Goal: Navigation & Orientation: Find specific page/section

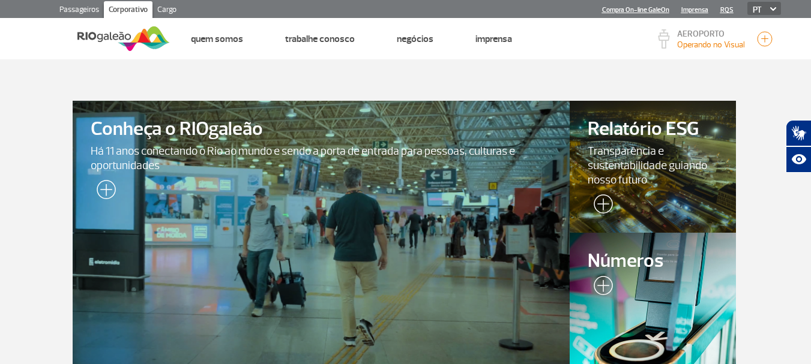
click at [77, 10] on link "Passageiros" at bounding box center [79, 10] width 49 height 19
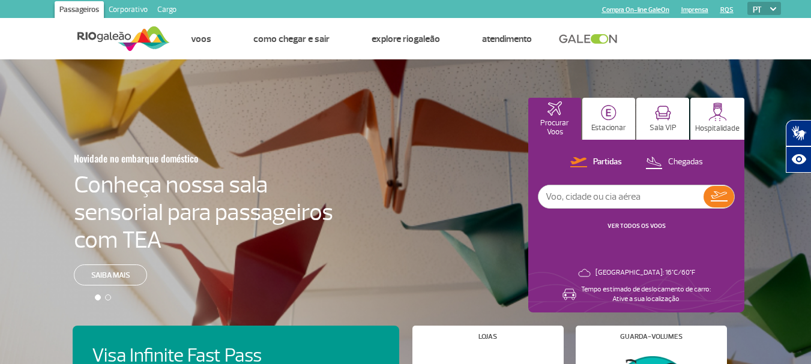
click at [128, 11] on link "Corporativo" at bounding box center [128, 10] width 49 height 19
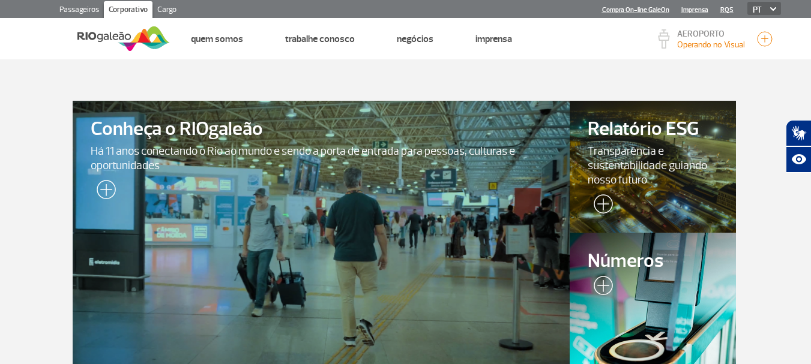
click at [85, 12] on link "Passageiros" at bounding box center [79, 10] width 49 height 19
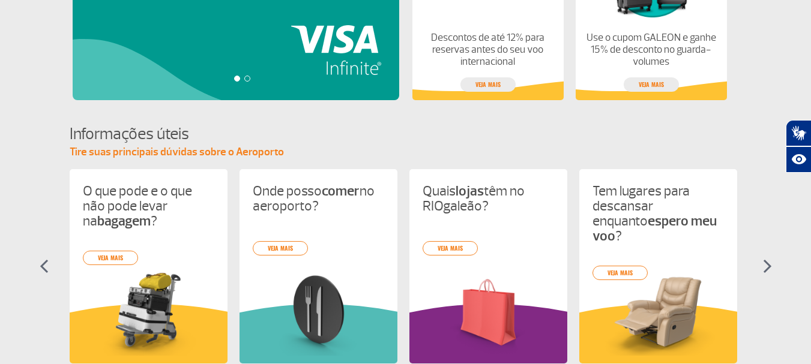
scroll to position [659, 0]
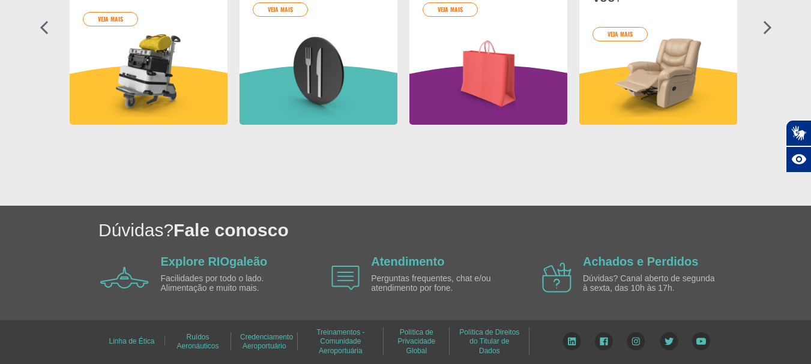
click at [339, 331] on link "Treinamentos - Comunidade Aeroportuária" at bounding box center [340, 341] width 48 height 35
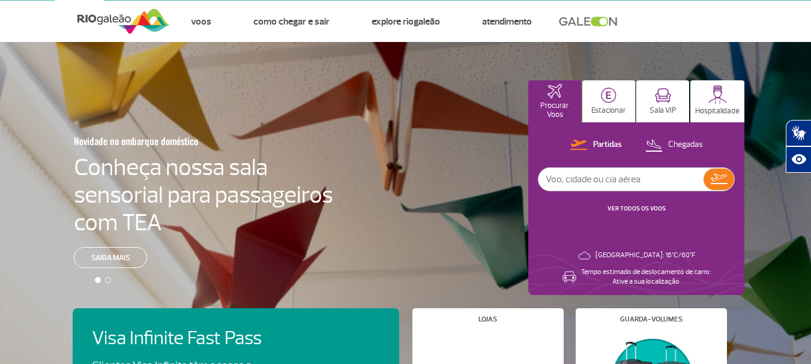
scroll to position [0, 0]
